Goal: Complete application form: Fill out and submit a form for a specific purpose

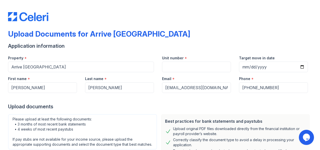
drag, startPoint x: 66, startPoint y: 31, endPoint x: 18, endPoint y: 38, distance: 49.3
click at [66, 31] on div "Upload Documents for Arrive [GEOGRAPHIC_DATA]" at bounding box center [99, 33] width 182 height 9
click at [36, 32] on div "Upload Documents for Arrive [GEOGRAPHIC_DATA]" at bounding box center [99, 33] width 182 height 9
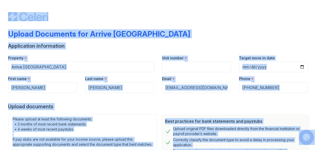
copy body "Upload Documents for Arrive River Oaks Application information Property * Unit …"
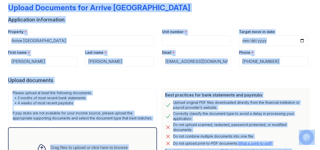
scroll to position [4, 0]
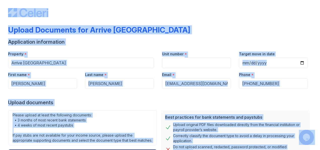
click at [216, 34] on div "Upload Documents for Arrive [GEOGRAPHIC_DATA]" at bounding box center [160, 31] width 304 height 13
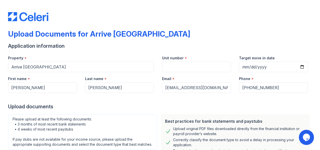
drag, startPoint x: 262, startPoint y: 1, endPoint x: 149, endPoint y: 14, distance: 113.9
click at [56, 17] on div at bounding box center [160, 11] width 304 height 19
drag, startPoint x: 157, startPoint y: 0, endPoint x: 5, endPoint y: 34, distance: 156.1
click at [1, 33] on div "Upload Documents for Arrive River Oaks Application information Property * Arriv…" at bounding box center [160, 75] width 320 height 150
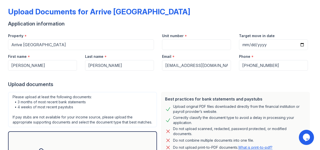
scroll to position [50, 0]
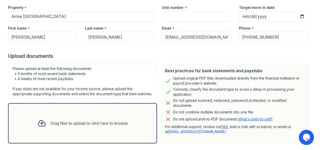
click at [267, 119] on link "What is print-to-pdf?" at bounding box center [255, 119] width 34 height 4
drag, startPoint x: 46, startPoint y: 79, endPoint x: 73, endPoint y: 77, distance: 27.5
click at [73, 77] on div "Please upload at least the following documents: • 3 months of most recent bank …" at bounding box center [82, 80] width 149 height 35
copy div "recent paystubs"
click at [105, 50] on div at bounding box center [160, 47] width 304 height 10
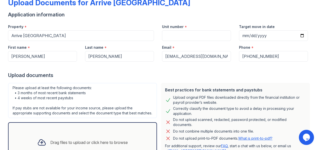
scroll to position [0, 0]
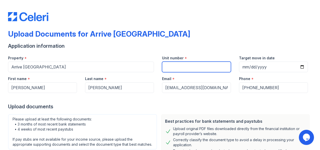
click at [181, 69] on input "Unit number" at bounding box center [196, 66] width 69 height 11
click at [184, 63] on input "C604" at bounding box center [196, 66] width 69 height 11
type input "C604"
click at [254, 45] on div "Application information" at bounding box center [160, 45] width 304 height 7
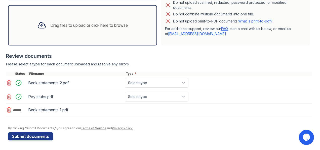
scroll to position [150, 0]
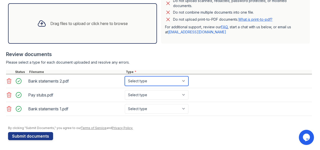
click at [181, 84] on select "Select type Paystub Bank Statement Offer Letter Tax Documents Benefit Award Let…" at bounding box center [157, 81] width 64 height 10
click at [10, 97] on icon at bounding box center [9, 95] width 6 height 6
click at [178, 86] on select "Select type Paystub Bank Statement Offer Letter Tax Documents Benefit Award Let…" at bounding box center [157, 81] width 64 height 10
select select "bank_statement"
click at [125, 80] on select "Select type Paystub Bank Statement Offer Letter Tax Documents Benefit Award Let…" at bounding box center [157, 81] width 64 height 10
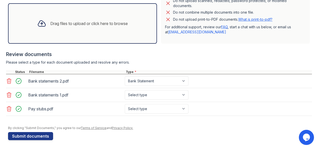
click at [149, 130] on div "By clicking "Submit Documents," you agree to our Terms of Service and Privacy P…" at bounding box center [160, 128] width 304 height 4
click at [153, 98] on select "Select type Paystub Bank Statement Offer Letter Tax Documents Benefit Award Let…" at bounding box center [157, 95] width 64 height 10
select select "bank_statement"
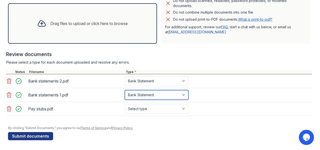
click at [125, 94] on select "Select type Paystub Bank Statement Offer Letter Tax Documents Benefit Award Let…" at bounding box center [157, 95] width 64 height 10
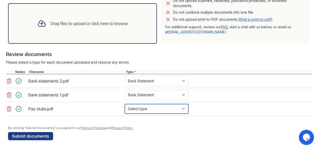
click at [156, 112] on select "Select type Paystub Bank Statement Offer Letter Tax Documents Benefit Award Let…" at bounding box center [157, 109] width 64 height 10
select select "paystub"
click at [125, 108] on select "Select type Paystub Bank Statement Offer Letter Tax Documents Benefit Award Let…" at bounding box center [157, 109] width 64 height 10
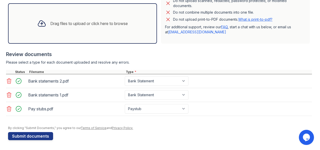
click at [225, 58] on div "Review documents" at bounding box center [159, 54] width 306 height 7
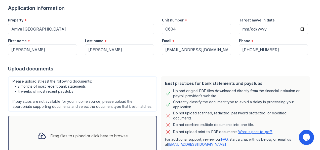
scroll to position [0, 0]
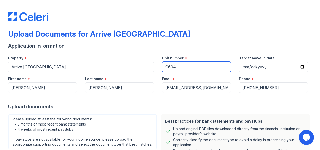
click at [163, 68] on input "C604" at bounding box center [196, 66] width 69 height 11
click at [214, 64] on input "#C604" at bounding box center [196, 66] width 69 height 11
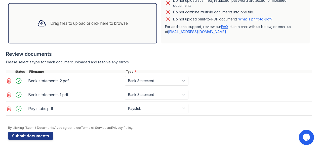
scroll to position [154, 0]
type input "#C604"
click at [46, 135] on button "Submit documents" at bounding box center [30, 135] width 45 height 8
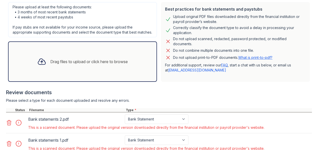
scroll to position [176, 0]
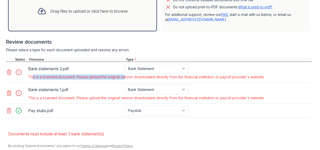
drag, startPoint x: 29, startPoint y: 80, endPoint x: 124, endPoint y: 80, distance: 94.2
click at [124, 79] on div "This is a scanned document. Please upload the original version downloaded direc…" at bounding box center [146, 76] width 236 height 5
click at [60, 52] on div "Please select a type for each document uploaded and resolve any errors." at bounding box center [159, 49] width 306 height 5
drag, startPoint x: 28, startPoint y: 80, endPoint x: 272, endPoint y: 84, distance: 244.0
click at [272, 83] on div "Bank statements 2.pdf Paystub Bank Statement Offer Letter Tax Documents Benefit…" at bounding box center [159, 72] width 306 height 21
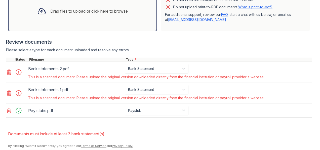
copy div "This is a scanned document. Please upload the original version downloaded direc…"
click at [93, 131] on form "Application information Property * Arrive River Oaks Unit number * #C604 Target…" at bounding box center [160, 18] width 304 height 277
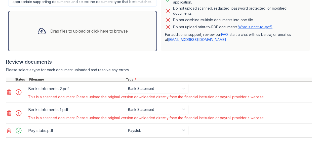
scroll to position [198, 0]
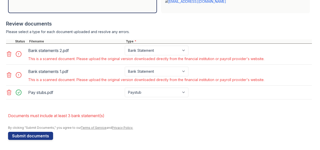
click at [10, 56] on icon at bounding box center [9, 54] width 6 height 6
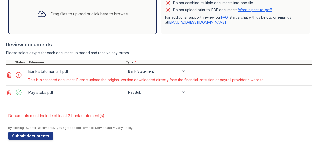
click at [9, 76] on icon at bounding box center [9, 75] width 6 height 6
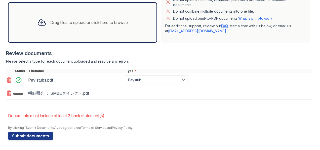
scroll to position [170, 0]
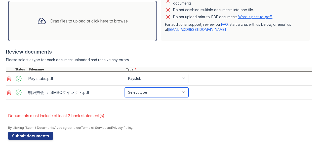
click at [145, 91] on select "Select type Paystub Bank Statement Offer Letter Tax Documents Benefit Award Let…" at bounding box center [157, 92] width 64 height 10
click at [10, 95] on icon at bounding box center [9, 92] width 4 height 5
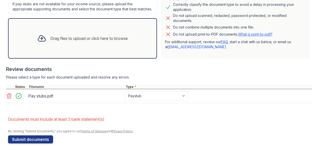
scroll to position [157, 0]
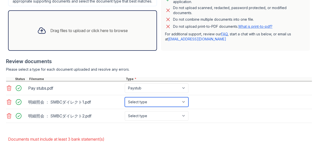
click at [144, 105] on select "Select type Paystub Bank Statement Offer Letter Tax Documents Benefit Award Let…" at bounding box center [157, 102] width 64 height 10
select select "bank_statement"
click at [125, 101] on select "Select type Paystub Bank Statement Offer Letter Tax Documents Benefit Award Let…" at bounding box center [157, 102] width 64 height 10
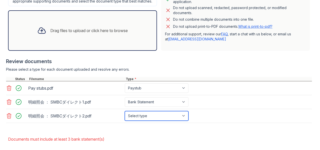
click at [150, 120] on select "Select type Paystub Bank Statement Offer Letter Tax Documents Benefit Award Let…" at bounding box center [157, 116] width 64 height 10
select select "bank_statement"
click at [125, 115] on select "Select type Paystub Bank Statement Offer Letter Tax Documents Benefit Award Let…" at bounding box center [157, 116] width 64 height 10
click at [144, 132] on form "Application information Property * Arrive River Oaks Unit number * #C604 Target…" at bounding box center [160, 31] width 304 height 263
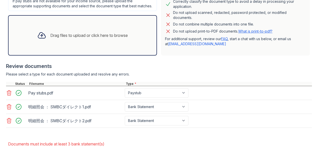
scroll to position [184, 0]
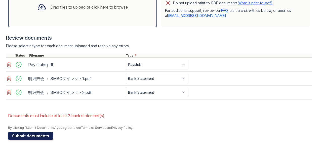
click at [44, 135] on button "Submit documents" at bounding box center [30, 135] width 45 height 8
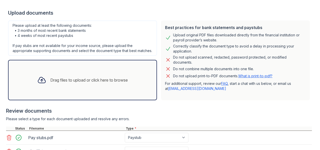
scroll to position [58, 0]
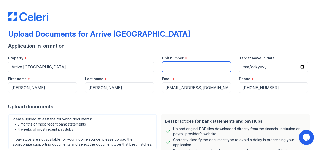
click at [174, 67] on input "Unit number" at bounding box center [196, 66] width 69 height 11
type input "#C604"
click at [170, 105] on div "Upload documents" at bounding box center [160, 106] width 304 height 7
click at [178, 68] on input "#C604" at bounding box center [196, 66] width 69 height 11
click at [167, 103] on div "Upload documents" at bounding box center [160, 106] width 304 height 7
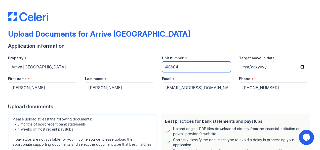
click at [191, 65] on input "#C604" at bounding box center [196, 66] width 69 height 11
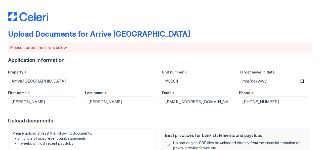
click at [143, 59] on div "Application information" at bounding box center [160, 59] width 304 height 7
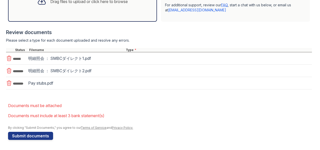
scroll to position [190, 0]
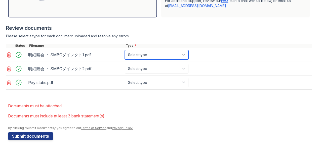
click at [176, 59] on select "Select type Paystub Bank Statement Offer Letter Tax Documents Benefit Award Let…" at bounding box center [157, 55] width 64 height 10
select select "bank_statement"
click at [125, 54] on select "Select type Paystub Bank Statement Offer Letter Tax Documents Benefit Award Let…" at bounding box center [157, 55] width 64 height 10
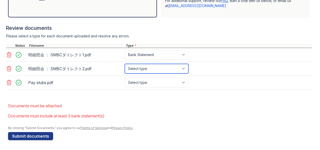
click at [158, 71] on select "Select type Paystub Bank Statement Offer Letter Tax Documents Benefit Award Let…" at bounding box center [157, 69] width 64 height 10
select select "bank_statement"
click at [125, 68] on select "Select type Paystub Bank Statement Offer Letter Tax Documents Benefit Award Let…" at bounding box center [157, 69] width 64 height 10
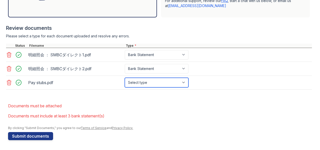
click at [157, 87] on select "Select type Paystub Bank Statement Offer Letter Tax Documents Benefit Award Let…" at bounding box center [157, 83] width 64 height 10
select select "paystub"
click at [125, 81] on select "Select type Paystub Bank Statement Offer Letter Tax Documents Benefit Award Let…" at bounding box center [157, 83] width 64 height 10
click at [159, 103] on form "Application information Property * Arrive River Oaks Unit number * #C604 Target…" at bounding box center [160, 2] width 304 height 273
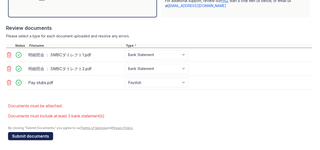
click at [44, 140] on button "Submit documents" at bounding box center [30, 136] width 45 height 8
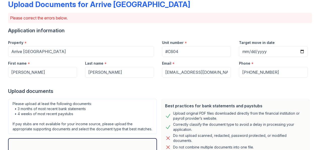
scroll to position [0, 0]
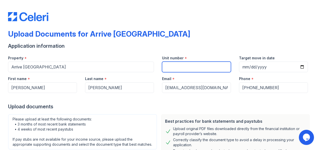
click at [177, 69] on input "Unit number" at bounding box center [196, 66] width 69 height 11
type input "#C604"
click at [200, 52] on div "Unit number *" at bounding box center [196, 56] width 69 height 10
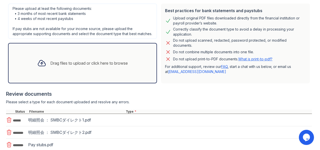
scroll to position [150, 0]
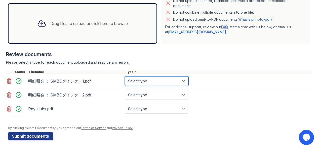
click at [162, 85] on select "Select type Paystub Bank Statement Offer Letter Tax Documents Benefit Award Let…" at bounding box center [157, 81] width 64 height 10
select select "bank_statement"
click at [125, 80] on select "Select type Paystub Bank Statement Offer Letter Tax Documents Benefit Award Let…" at bounding box center [157, 81] width 64 height 10
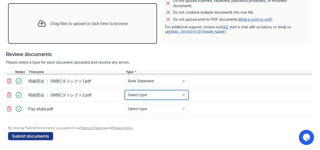
click at [168, 99] on select "Select type Paystub Bank Statement Offer Letter Tax Documents Benefit Award Let…" at bounding box center [157, 95] width 64 height 10
select select "bank_statement"
click at [125, 94] on select "Select type Paystub Bank Statement Offer Letter Tax Documents Benefit Award Let…" at bounding box center [157, 95] width 64 height 10
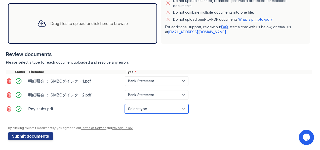
click at [175, 113] on select "Select type Paystub Bank Statement Offer Letter Tax Documents Benefit Award Let…" at bounding box center [157, 109] width 64 height 10
select select "paystub"
click at [125, 108] on select "Select type Paystub Bank Statement Offer Letter Tax Documents Benefit Award Let…" at bounding box center [157, 109] width 64 height 10
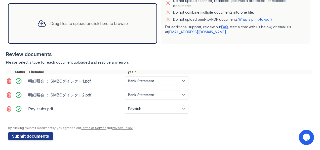
drag, startPoint x: 159, startPoint y: 128, endPoint x: 169, endPoint y: 132, distance: 10.0
click at [160, 126] on div at bounding box center [160, 123] width 304 height 5
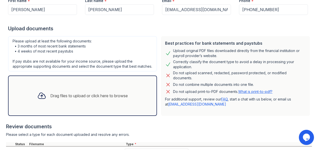
scroll to position [28, 0]
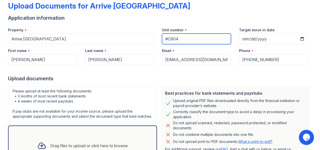
click at [185, 39] on input "#C604" at bounding box center [196, 38] width 69 height 11
type input "#C604"
click at [191, 38] on input "#C604" at bounding box center [196, 38] width 69 height 11
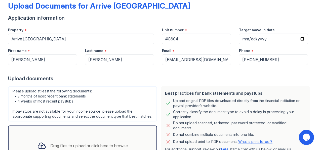
click at [197, 19] on div "Application information" at bounding box center [160, 17] width 304 height 7
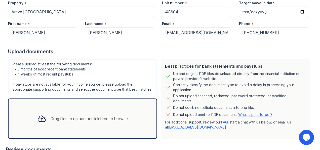
scroll to position [154, 0]
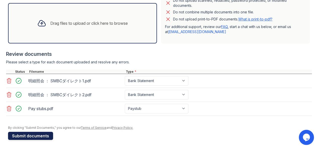
click at [37, 134] on button "Submit documents" at bounding box center [30, 135] width 45 height 8
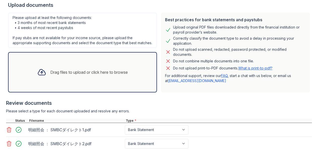
scroll to position [176, 0]
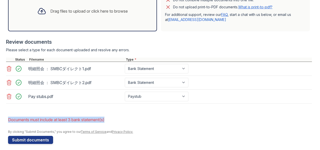
drag, startPoint x: 9, startPoint y: 123, endPoint x: 116, endPoint y: 122, distance: 106.8
click at [116, 122] on li "Documents must include at least 3 bank statement(s)" at bounding box center [160, 119] width 304 height 10
copy li "Documents must include at least 3 bank statement(s)"
click at [157, 129] on div at bounding box center [160, 126] width 304 height 5
click at [10, 85] on icon at bounding box center [9, 82] width 4 height 5
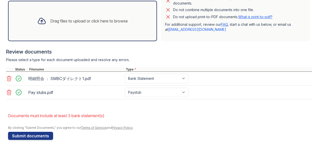
click at [8, 77] on icon at bounding box center [9, 78] width 4 height 5
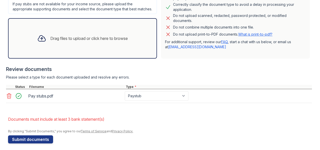
scroll to position [157, 0]
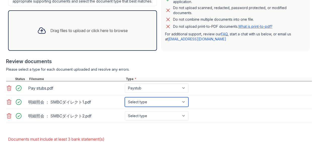
click at [164, 104] on select "Select type Paystub Bank Statement Offer Letter Tax Documents Benefit Award Let…" at bounding box center [157, 102] width 64 height 10
select select "bank_statement"
click at [125, 101] on select "Select type Paystub Bank Statement Offer Letter Tax Documents Benefit Award Let…" at bounding box center [157, 102] width 64 height 10
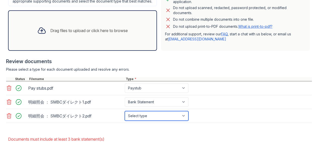
click at [187, 120] on select "Select type Paystub Bank Statement Offer Letter Tax Documents Benefit Award Let…" at bounding box center [157, 116] width 64 height 10
select select "bank_statement"
click at [125, 115] on select "Select type Paystub Bank Statement Offer Letter Tax Documents Benefit Award Let…" at bounding box center [157, 116] width 64 height 10
click at [203, 70] on div "Review documents Please select a type for each document uploaded and resolve an…" at bounding box center [159, 90] width 306 height 75
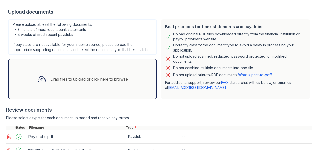
scroll to position [184, 0]
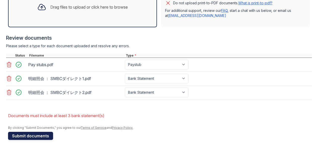
click at [36, 138] on button "Submit documents" at bounding box center [30, 135] width 45 height 8
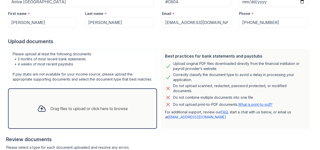
scroll to position [176, 0]
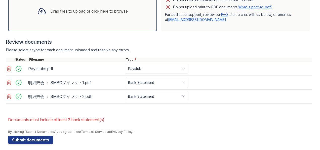
click at [9, 85] on icon at bounding box center [9, 82] width 6 height 6
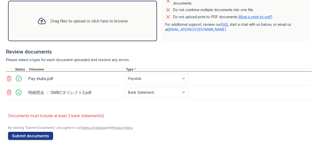
click at [10, 94] on icon at bounding box center [9, 92] width 6 height 6
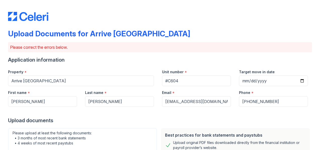
scroll to position [0, 0]
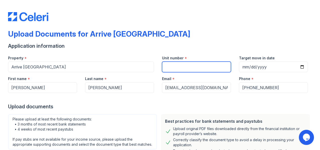
drag, startPoint x: 171, startPoint y: 67, endPoint x: 175, endPoint y: 70, distance: 5.2
click at [171, 67] on input "Unit number" at bounding box center [196, 66] width 69 height 11
type input "#C604"
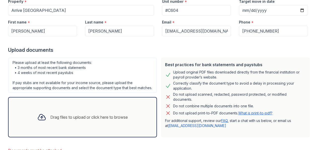
scroll to position [120, 0]
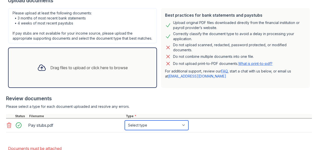
click at [183, 128] on select "Select type Paystub Bank Statement Offer Letter Tax Documents Benefit Award Let…" at bounding box center [157, 125] width 64 height 10
select select "paystub"
click at [125, 124] on select "Select type Paystub Bank Statement Offer Letter Tax Documents Benefit Award Let…" at bounding box center [157, 125] width 64 height 10
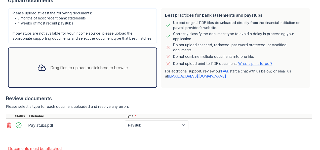
click at [164, 102] on div "Review documents" at bounding box center [159, 98] width 306 height 7
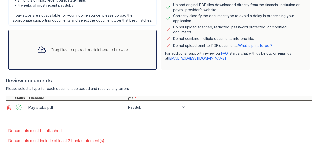
scroll to position [167, 0]
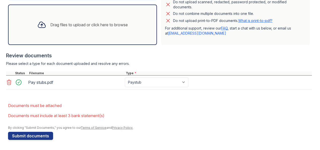
click at [66, 106] on li "Documents must be attached" at bounding box center [160, 105] width 304 height 10
click at [38, 137] on button "Submit documents" at bounding box center [30, 135] width 45 height 8
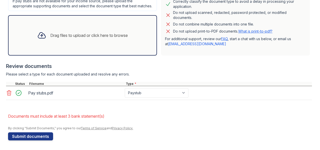
scroll to position [157, 0]
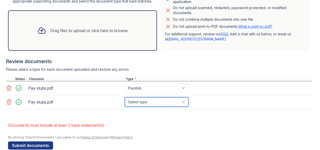
click at [145, 106] on select "Select type Paystub Bank Statement Offer Letter Tax Documents Benefit Award Let…" at bounding box center [157, 102] width 64 height 10
click at [222, 72] on div "Please select a type for each document uploaded and resolve any errors." at bounding box center [159, 69] width 306 height 5
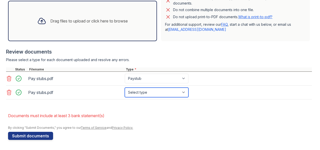
click at [149, 93] on select "Select type Paystub Bank Statement Offer Letter Tax Documents Benefit Award Let…" at bounding box center [157, 92] width 64 height 10
click at [125, 87] on select "Select type Paystub Bank Statement Offer Letter Tax Documents Benefit Award Let…" at bounding box center [157, 92] width 64 height 10
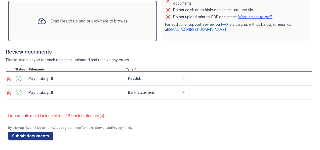
click at [157, 111] on li "Documents must include at least 3 bank statement(s)" at bounding box center [160, 115] width 304 height 10
click at [147, 92] on select "Select type Paystub Bank Statement Offer Letter Tax Documents Benefit Award Let…" at bounding box center [157, 92] width 64 height 10
click at [231, 122] on div at bounding box center [160, 122] width 304 height 5
click at [177, 91] on select "Select type Paystub Bank Statement Offer Letter Tax Documents Benefit Award Let…" at bounding box center [157, 92] width 64 height 10
select select "paystub"
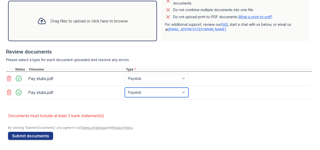
click at [125, 87] on select "Select type Paystub Bank Statement Offer Letter Tax Documents Benefit Award Let…" at bounding box center [157, 92] width 64 height 10
click at [196, 115] on li "Documents must include at least 3 bank statement(s)" at bounding box center [160, 115] width 304 height 10
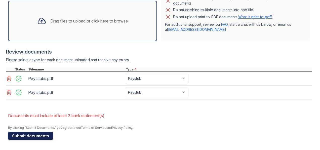
click at [42, 135] on button "Submit documents" at bounding box center [30, 135] width 45 height 8
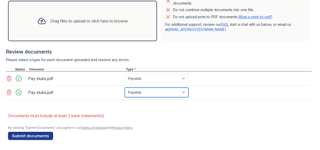
click at [173, 93] on select "Paystub Bank Statement Offer Letter Tax Documents Benefit Award Letter Investme…" at bounding box center [157, 92] width 64 height 10
select select "bank_statement"
click at [125, 87] on select "Paystub Bank Statement Offer Letter Tax Documents Benefit Award Letter Investme…" at bounding box center [157, 92] width 64 height 10
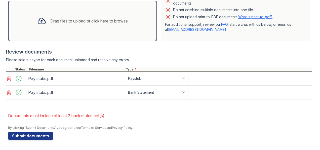
click at [202, 124] on div at bounding box center [160, 122] width 304 height 5
click at [173, 47] on div at bounding box center [159, 45] width 306 height 5
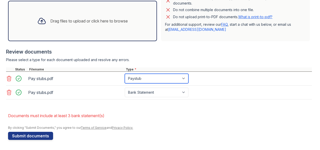
click at [173, 78] on select "Paystub Bank Statement Offer Letter Tax Documents Benefit Award Letter Investme…" at bounding box center [157, 79] width 64 height 10
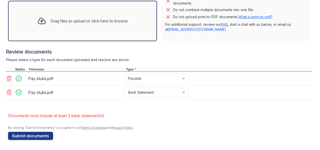
click at [176, 57] on div "Review documents Please select a type for each document uploaded and resolve an…" at bounding box center [159, 73] width 306 height 61
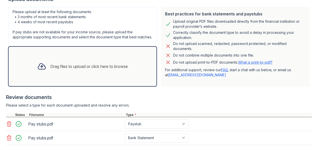
scroll to position [119, 0]
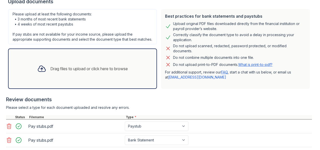
drag, startPoint x: 98, startPoint y: 35, endPoint x: 70, endPoint y: 34, distance: 28.2
click at [70, 34] on div "Please upload at least the following documents: • 3 months of most recent bank …" at bounding box center [82, 26] width 149 height 35
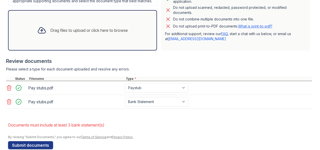
scroll to position [161, 0]
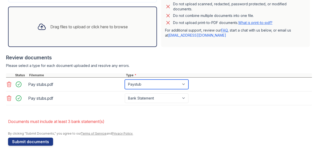
click at [166, 86] on select "Paystub Bank Statement Offer Letter Tax Documents Benefit Award Letter Investme…" at bounding box center [157, 84] width 64 height 10
click at [183, 54] on div at bounding box center [159, 51] width 306 height 5
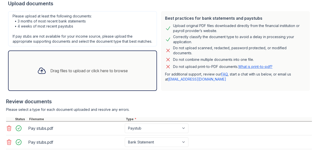
scroll to position [170, 0]
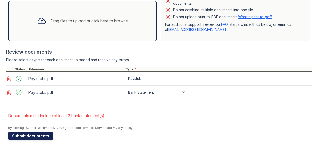
click at [45, 136] on button "Submit documents" at bounding box center [30, 135] width 45 height 8
click at [33, 137] on button "Submit documents" at bounding box center [30, 135] width 45 height 8
click at [9, 93] on icon at bounding box center [9, 92] width 6 height 6
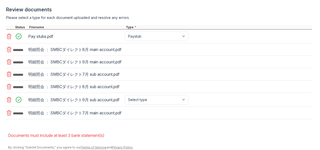
scroll to position [221, 0]
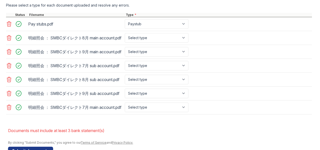
click at [7, 40] on icon at bounding box center [9, 38] width 6 height 6
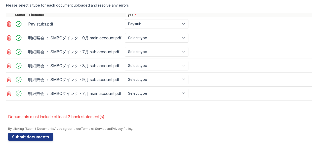
click at [8, 41] on icon at bounding box center [9, 38] width 6 height 6
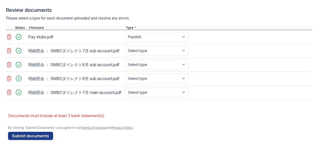
click at [9, 54] on icon at bounding box center [9, 51] width 6 height 6
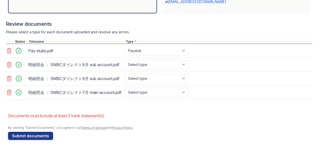
click at [9, 66] on icon at bounding box center [9, 64] width 4 height 5
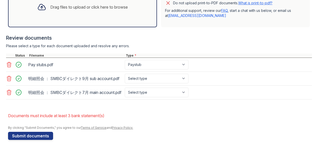
click at [10, 77] on icon at bounding box center [9, 78] width 6 height 6
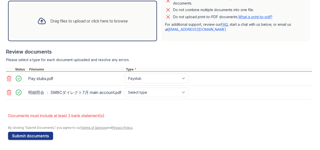
click at [10, 93] on icon at bounding box center [9, 92] width 6 height 6
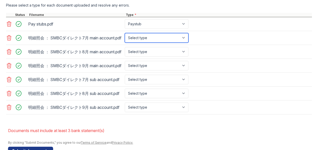
click at [163, 40] on select "Select type Paystub Bank Statement Offer Letter Tax Documents Benefit Award Let…" at bounding box center [157, 38] width 64 height 10
select select "bank_statement"
click at [125, 37] on select "Select type Paystub Bank Statement Offer Letter Tax Documents Benefit Award Let…" at bounding box center [157, 38] width 64 height 10
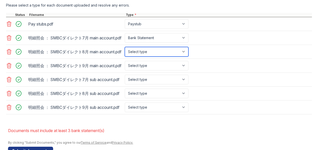
drag, startPoint x: 162, startPoint y: 54, endPoint x: 163, endPoint y: 60, distance: 6.6
click at [162, 54] on select "Select type Paystub Bank Statement Offer Letter Tax Documents Benefit Award Let…" at bounding box center [157, 52] width 64 height 10
select select "bank_statement"
click at [125, 51] on select "Select type Paystub Bank Statement Offer Letter Tax Documents Benefit Award Let…" at bounding box center [157, 52] width 64 height 10
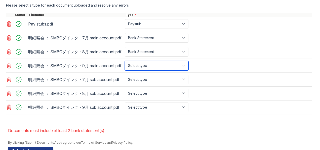
drag, startPoint x: 161, startPoint y: 67, endPoint x: 162, endPoint y: 74, distance: 6.6
click at [161, 67] on select "Select type Paystub Bank Statement Offer Letter Tax Documents Benefit Award Let…" at bounding box center [157, 66] width 64 height 10
select select "bank_statement"
click at [125, 64] on select "Select type Paystub Bank Statement Offer Letter Tax Documents Benefit Award Let…" at bounding box center [157, 66] width 64 height 10
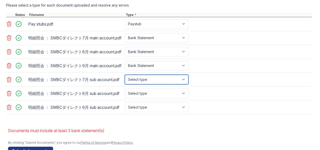
drag, startPoint x: 159, startPoint y: 83, endPoint x: 160, endPoint y: 88, distance: 5.6
click at [159, 83] on select "Select type Paystub Bank Statement Offer Letter Tax Documents Benefit Award Let…" at bounding box center [157, 80] width 64 height 10
select select "bank_statement"
click at [125, 78] on select "Select type Paystub Bank Statement Offer Letter Tax Documents Benefit Award Let…" at bounding box center [157, 80] width 64 height 10
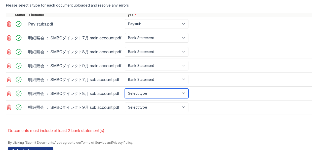
drag, startPoint x: 159, startPoint y: 98, endPoint x: 161, endPoint y: 104, distance: 6.8
click at [159, 98] on select "Select type Paystub Bank Statement Offer Letter Tax Documents Benefit Award Let…" at bounding box center [157, 93] width 64 height 10
select select "bank_statement"
click at [125, 91] on select "Select type Paystub Bank Statement Offer Letter Tax Documents Benefit Award Let…" at bounding box center [157, 93] width 64 height 10
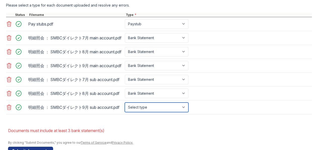
click at [153, 108] on select "Select type Paystub Bank Statement Offer Letter Tax Documents Benefit Award Let…" at bounding box center [157, 107] width 64 height 10
select select "bank_statement"
click at [125, 105] on select "Select type Paystub Bank Statement Offer Letter Tax Documents Benefit Award Let…" at bounding box center [157, 107] width 64 height 10
click at [166, 131] on li "Documents must include at least 3 bank statement(s)" at bounding box center [160, 130] width 304 height 10
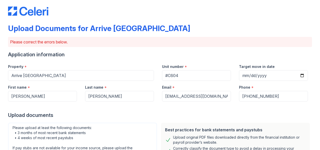
scroll to position [0, 0]
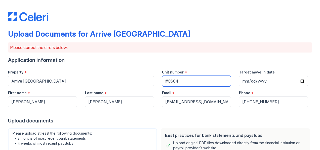
click at [178, 83] on input "#C604" at bounding box center [196, 81] width 69 height 11
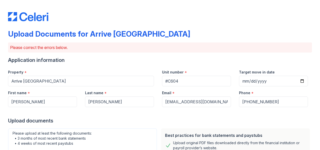
click at [194, 58] on div "Application information" at bounding box center [160, 59] width 304 height 7
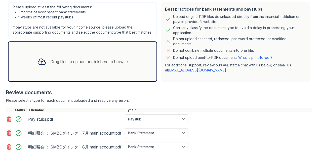
scroll to position [238, 0]
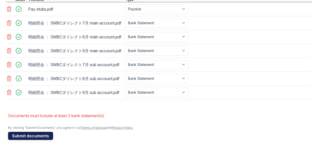
click at [22, 135] on button "Submit documents" at bounding box center [30, 135] width 45 height 8
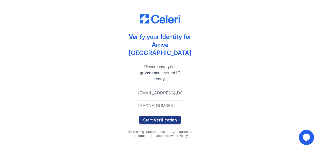
click at [96, 72] on div "Verify your Identity for Arrive [GEOGRAPHIC_DATA] Please have your government-i…" at bounding box center [160, 75] width 304 height 150
